Goal: Transaction & Acquisition: Purchase product/service

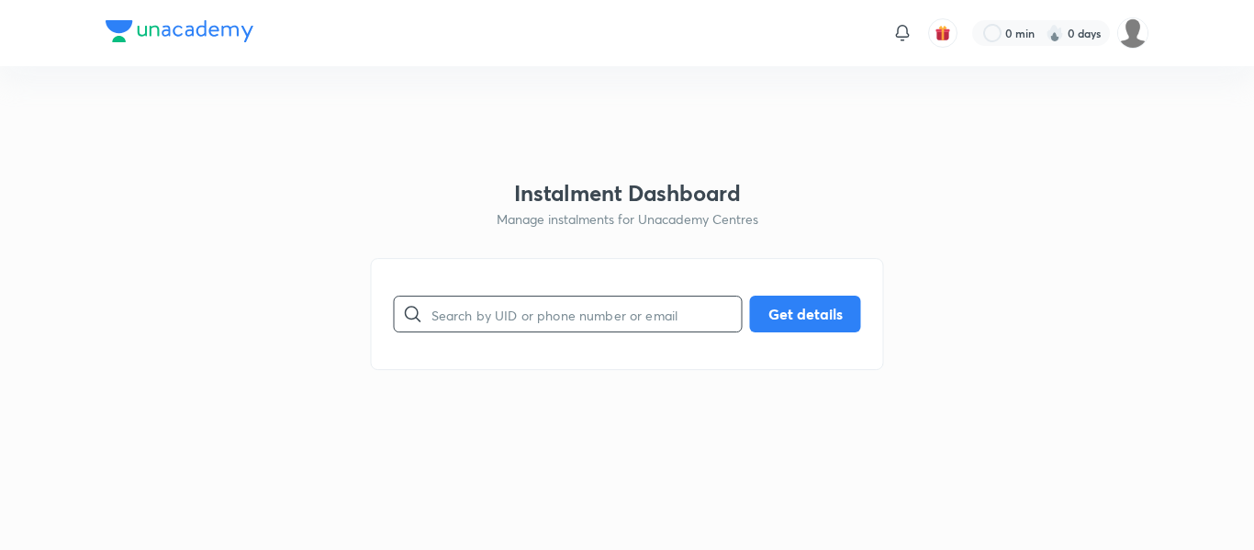
click at [531, 318] on input "text" at bounding box center [587, 314] width 310 height 47
paste input "[EMAIL_ADDRESS][DOMAIN_NAME]"
type input "[EMAIL_ADDRESS][DOMAIN_NAME]"
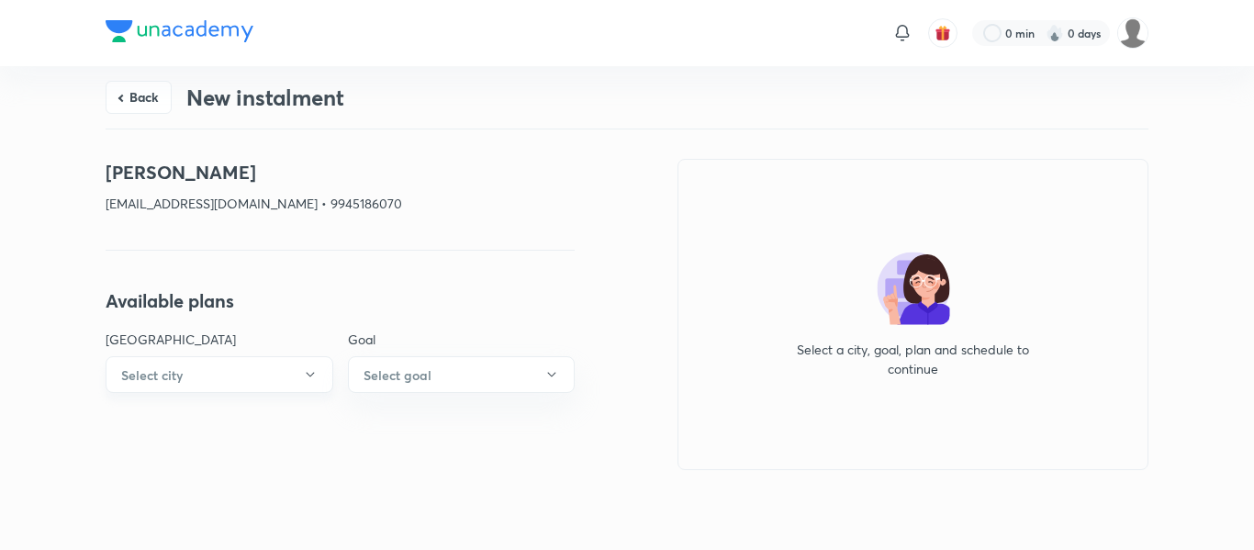
click at [220, 369] on button "Select city" at bounding box center [220, 374] width 228 height 37
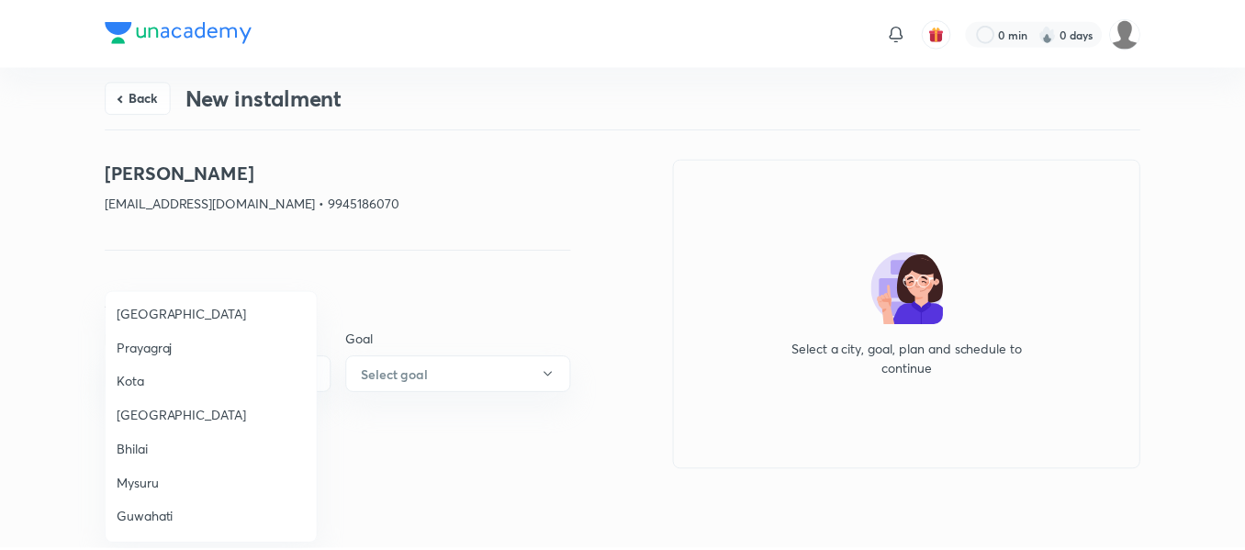
scroll to position [540, 0]
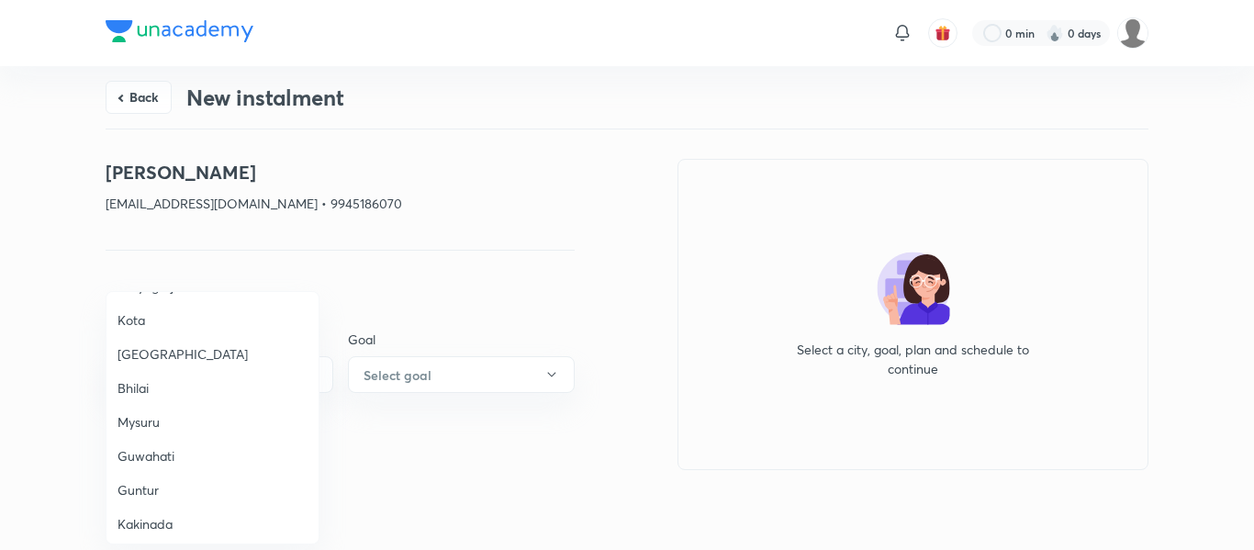
click at [144, 425] on span "Mysuru" at bounding box center [213, 421] width 190 height 19
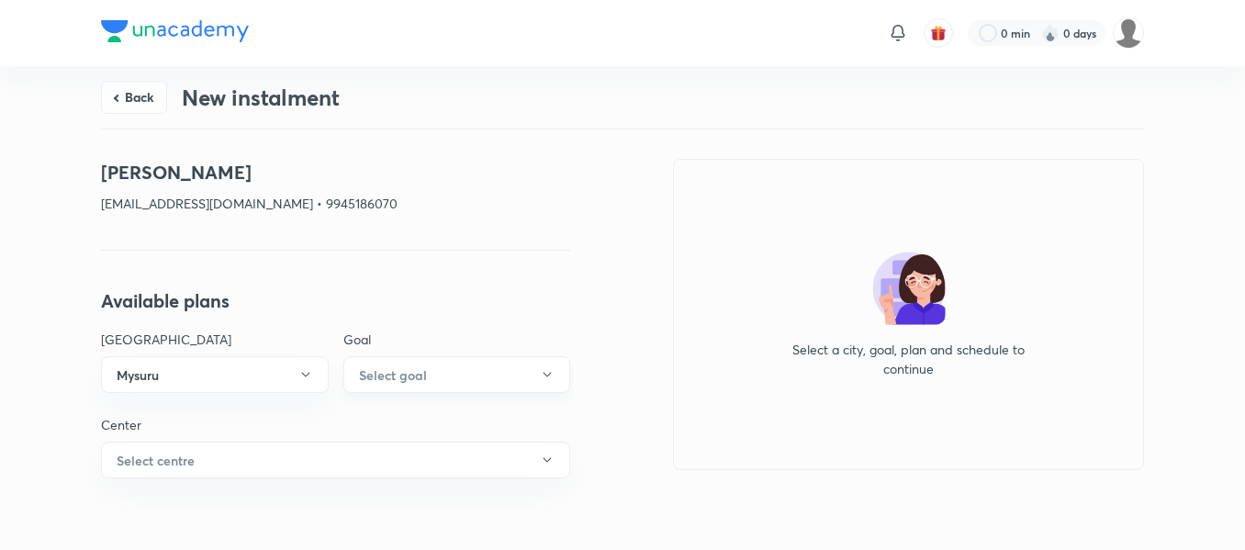
click at [422, 379] on h6 "Select goal" at bounding box center [393, 374] width 68 height 19
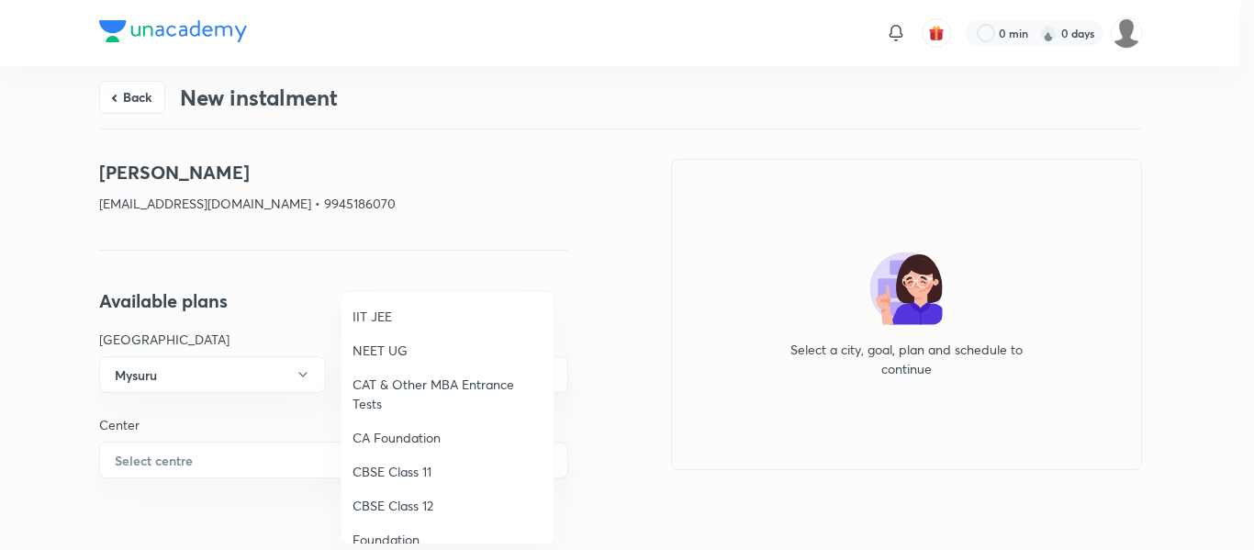
click at [385, 529] on li "Foundation" at bounding box center [448, 539] width 212 height 34
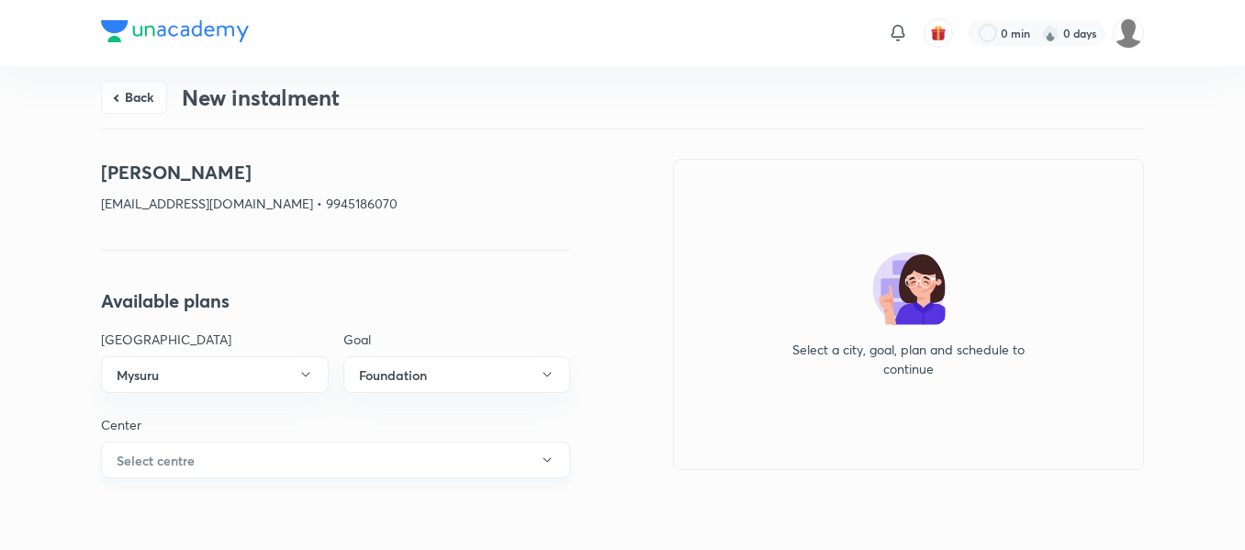
click at [296, 452] on button "Select centre" at bounding box center [335, 460] width 469 height 37
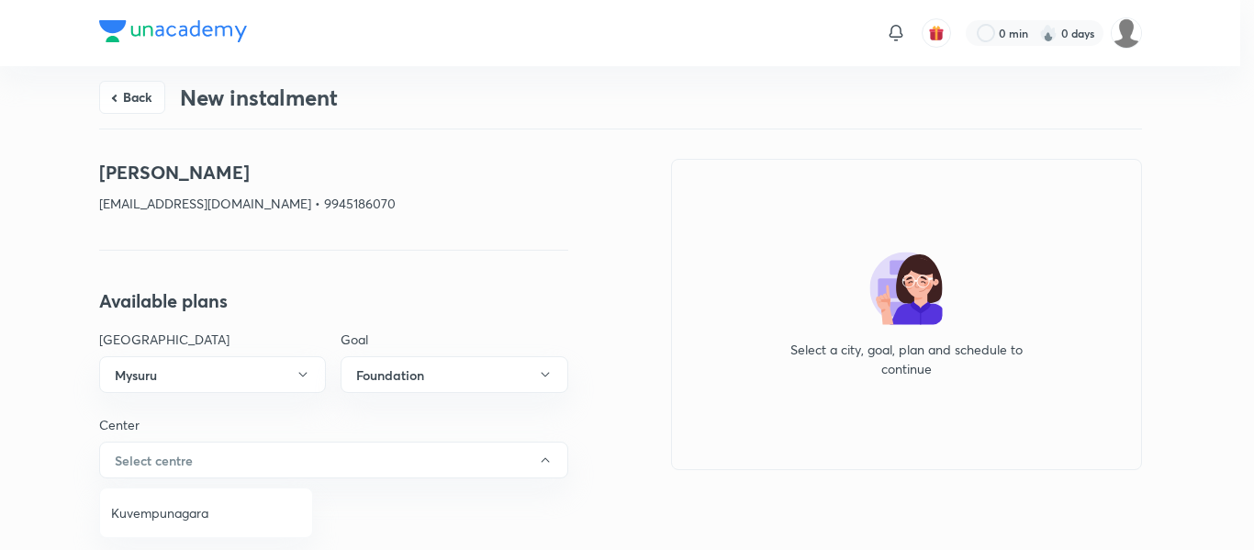
click at [211, 509] on span "Kuvempunagara" at bounding box center [206, 512] width 190 height 19
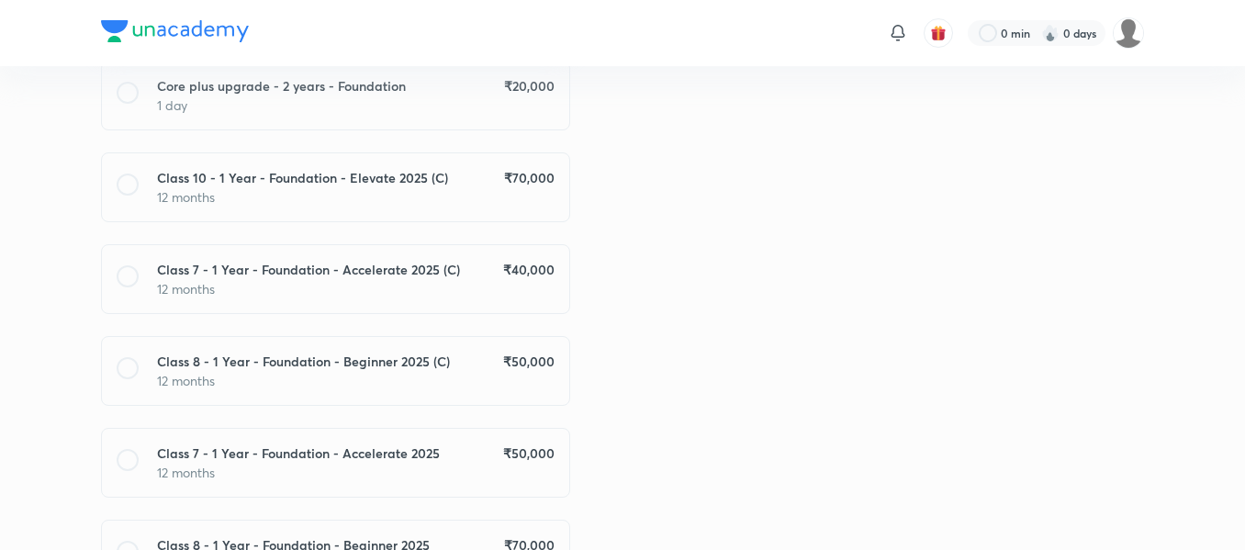
click at [515, 265] on h6 "₹ 40,000" at bounding box center [528, 269] width 51 height 19
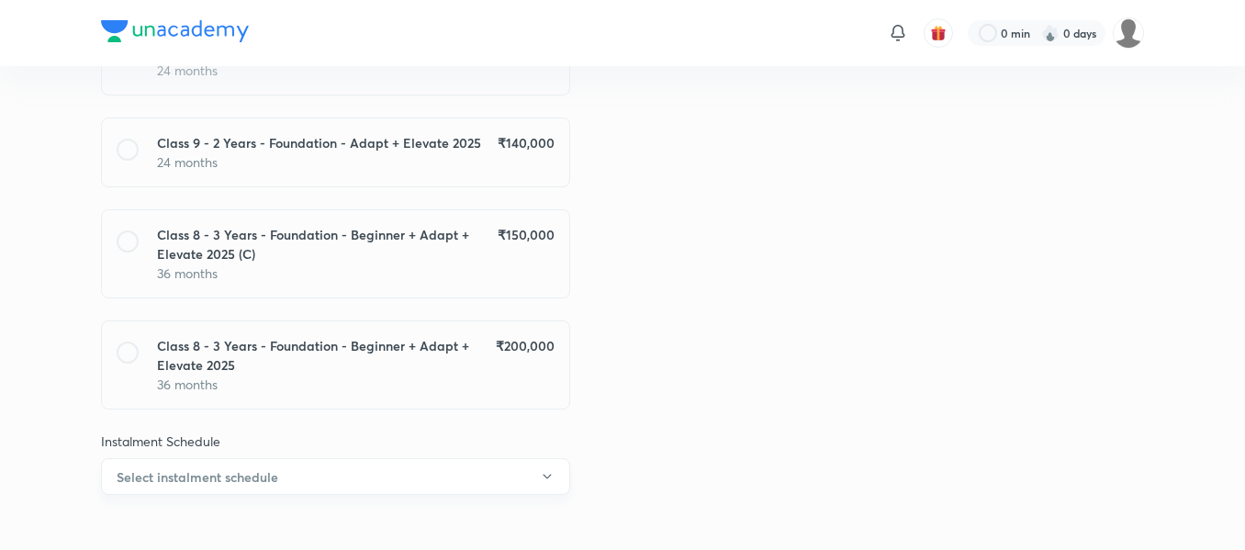
click at [408, 459] on button "Select instalment schedule" at bounding box center [335, 476] width 469 height 37
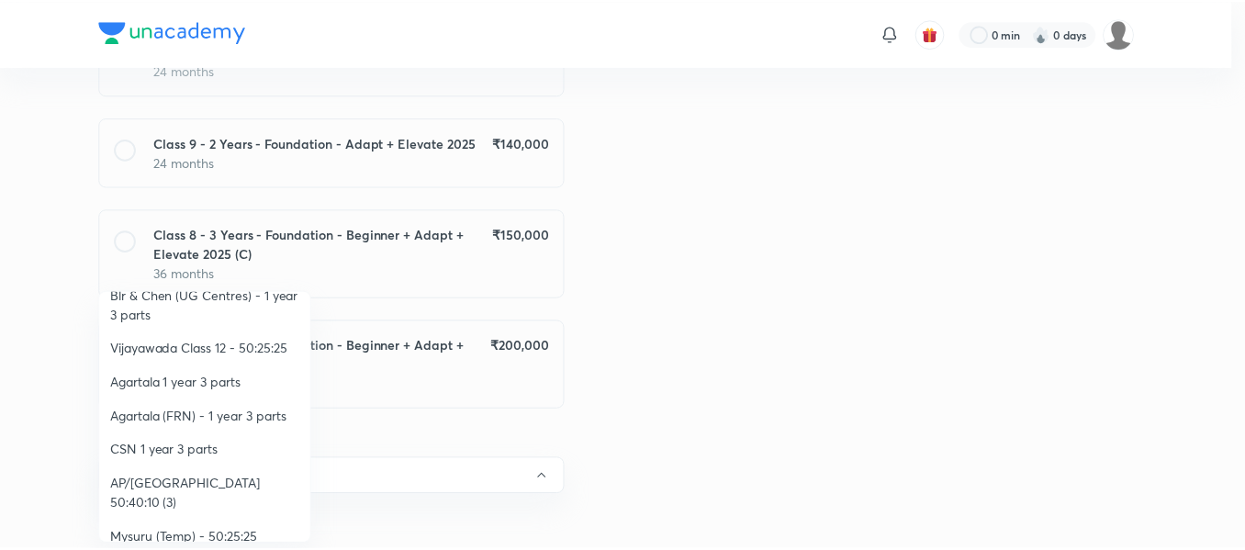
scroll to position [345, 0]
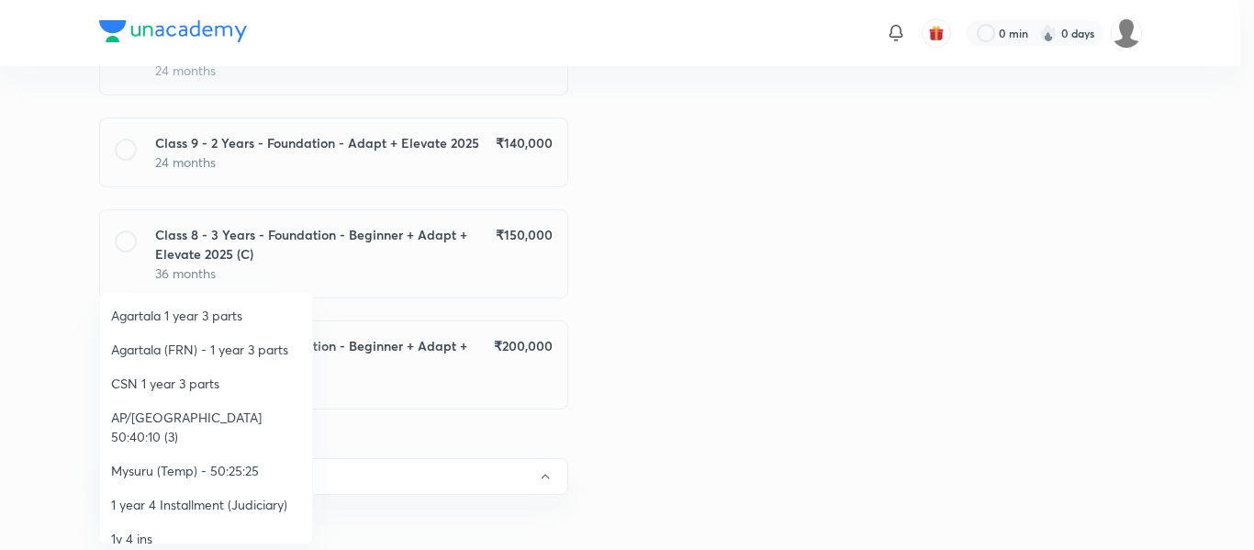
click at [238, 461] on span "Mysuru (Temp) - 50:25:25" at bounding box center [206, 470] width 190 height 19
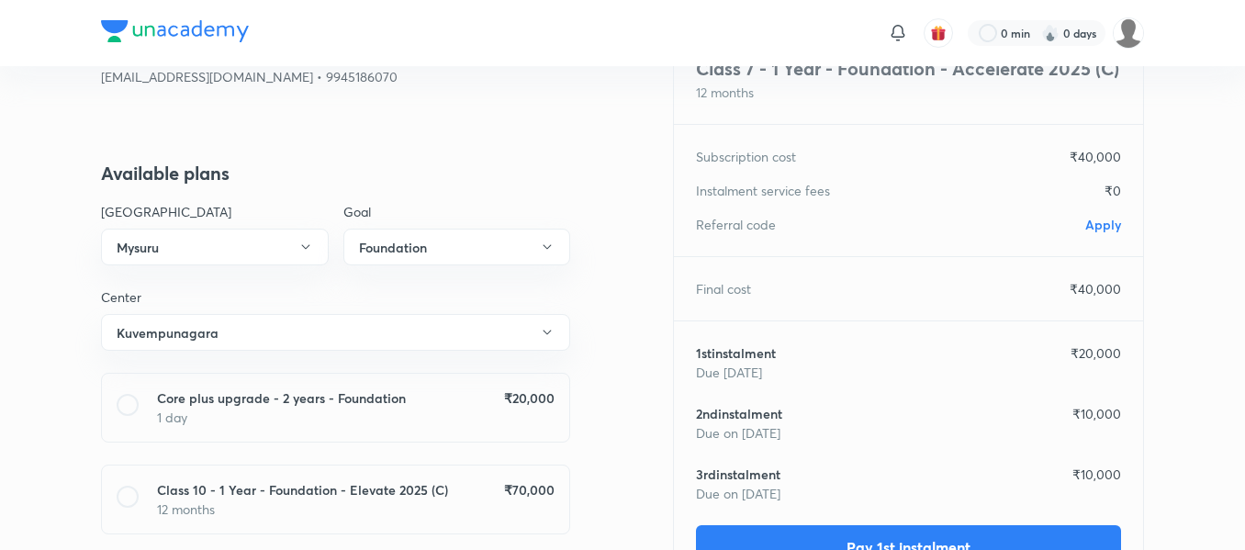
scroll to position [0, 0]
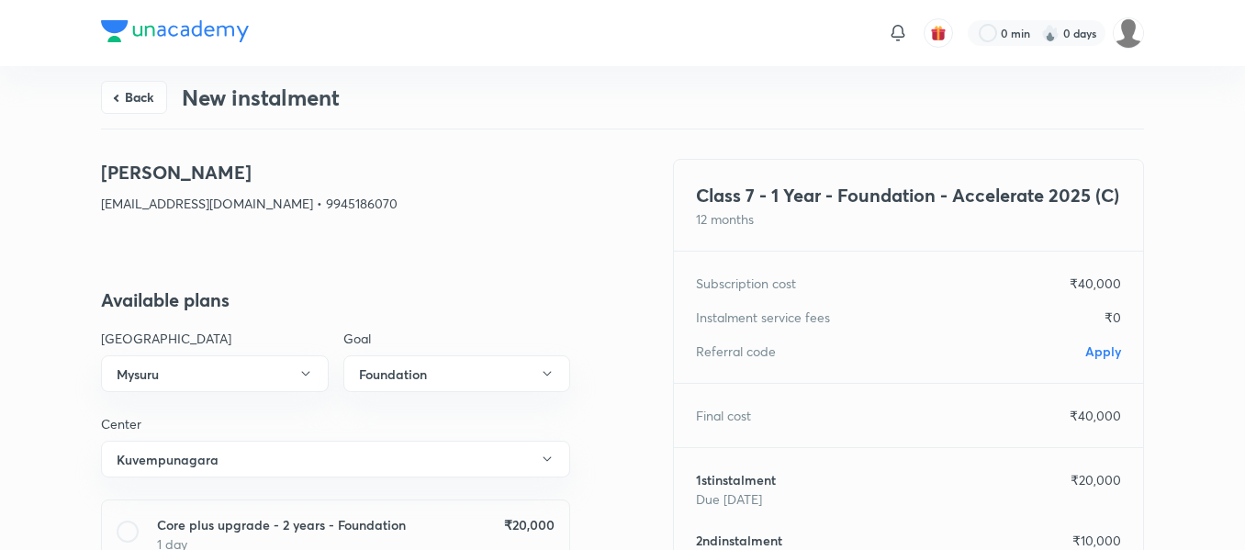
click at [1088, 351] on span "Apply" at bounding box center [1103, 350] width 36 height 17
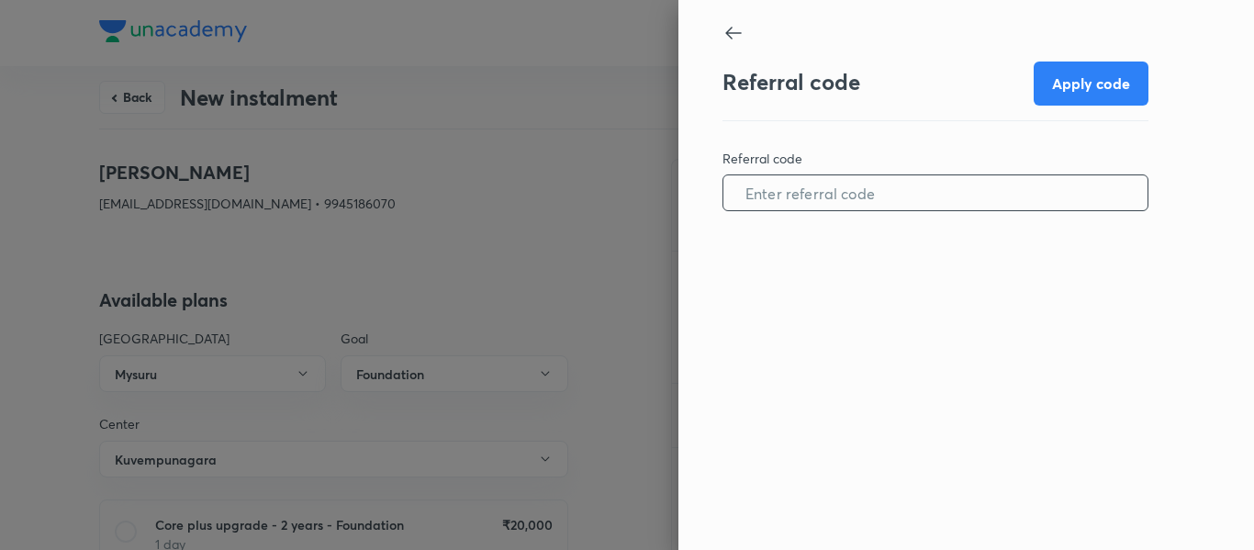
click at [913, 203] on input "text" at bounding box center [935, 193] width 424 height 47
paste input "MYSU096550V0F4"
type input "MYSU096550V0F4"
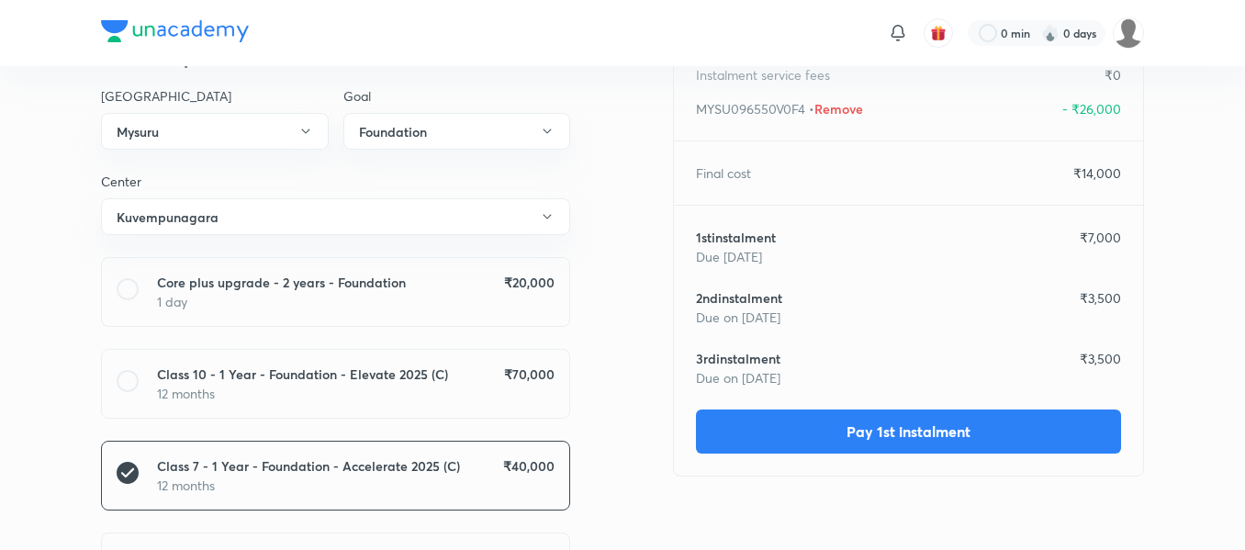
scroll to position [246, 0]
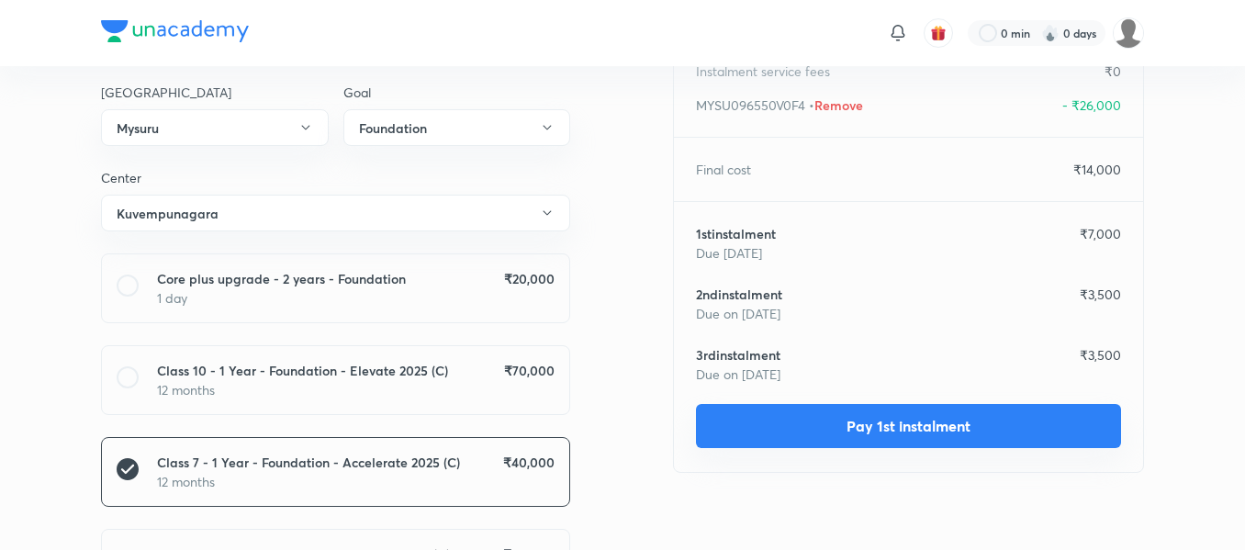
click at [908, 432] on button "Pay 1st instalment" at bounding box center [908, 426] width 425 height 44
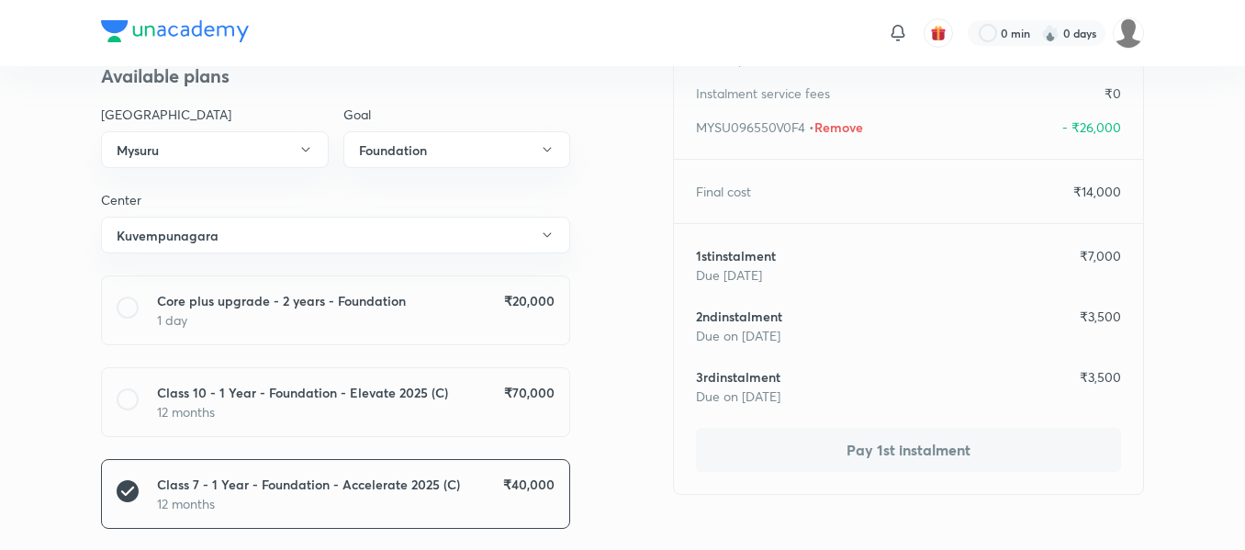
scroll to position [232, 0]
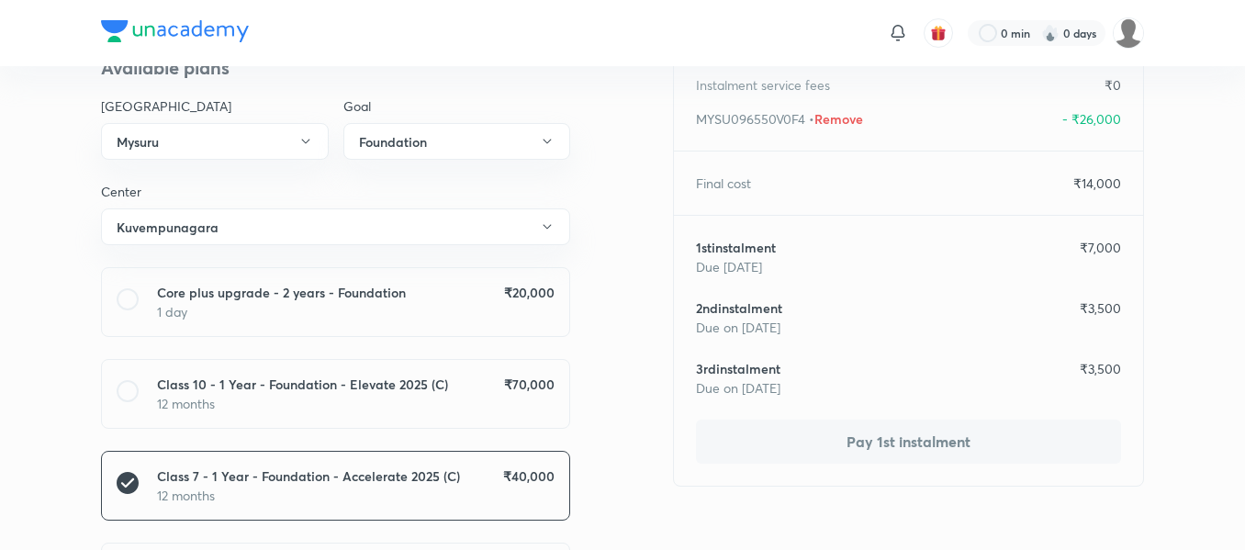
click at [866, 443] on button "Pay 1st instalment" at bounding box center [908, 442] width 425 height 44
